Goal: Task Accomplishment & Management: Use online tool/utility

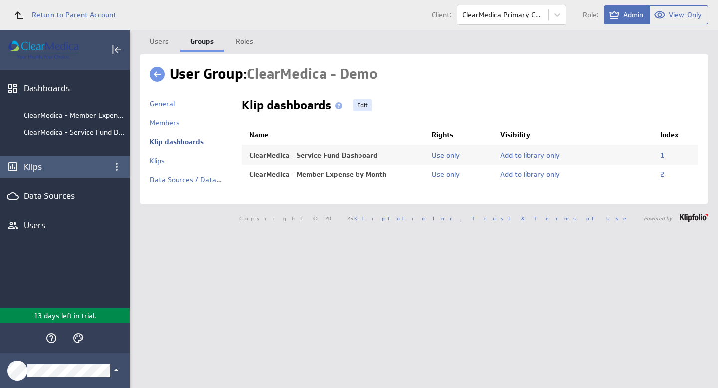
click at [43, 167] on div "Klips" at bounding box center [65, 166] width 82 height 11
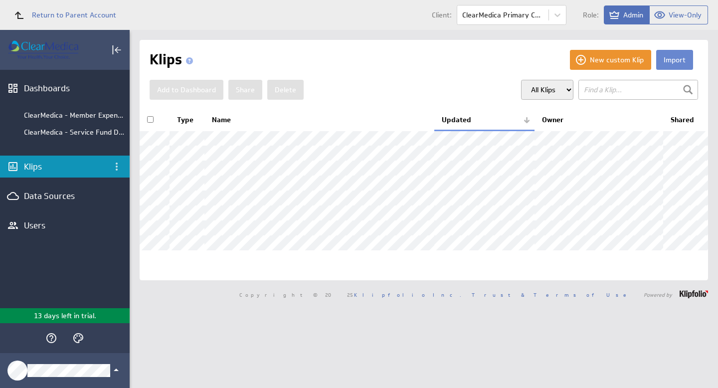
click at [664, 61] on button "Import" at bounding box center [674, 60] width 37 height 20
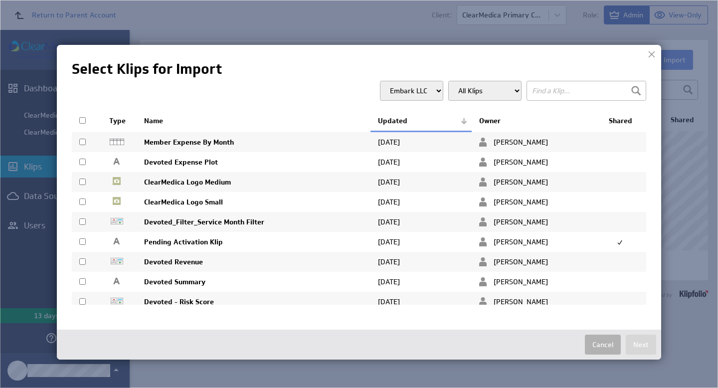
click at [83, 144] on input "checkbox" at bounding box center [82, 142] width 6 height 6
checkbox input "true"
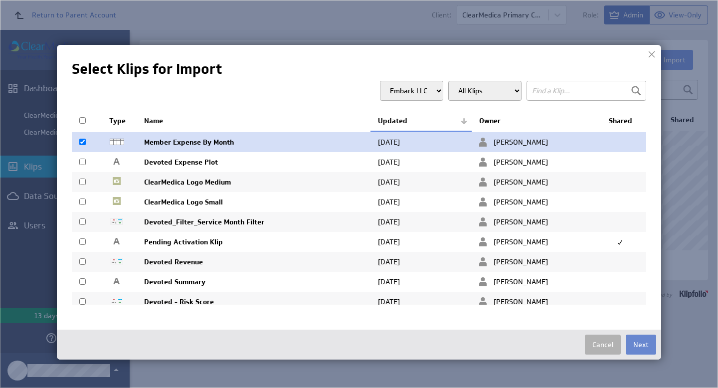
click at [645, 347] on button "Next" at bounding box center [640, 344] width 30 height 20
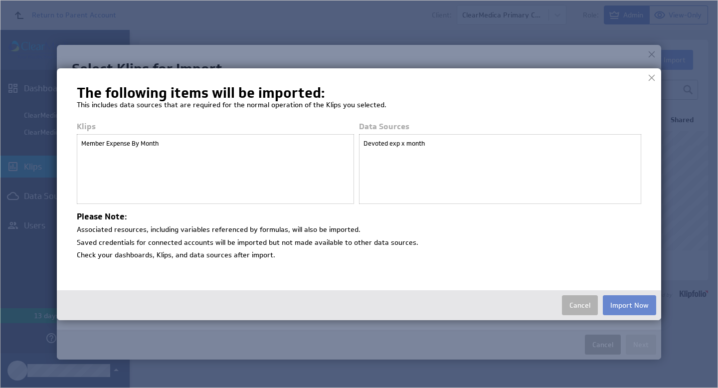
click at [634, 302] on button "Import Now" at bounding box center [629, 305] width 53 height 20
